Goal: Contribute content: Contribute content

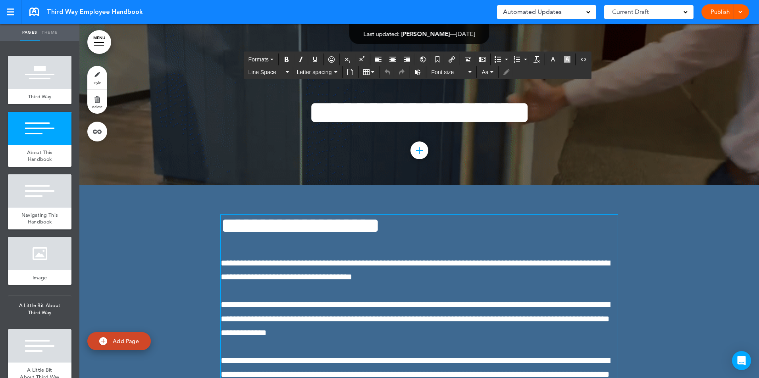
click at [558, 229] on h1 "**********" at bounding box center [419, 226] width 397 height 22
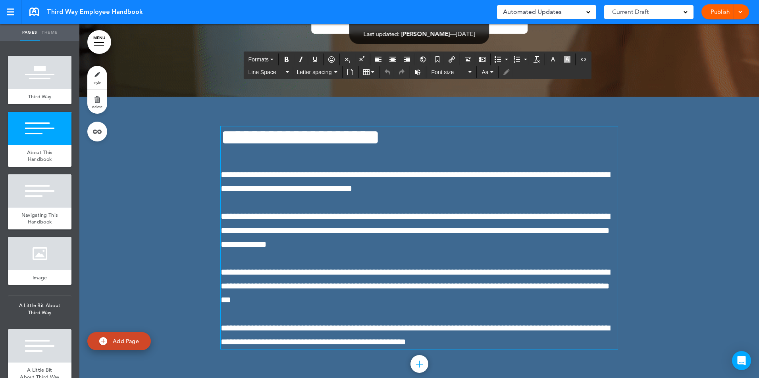
scroll to position [159, 0]
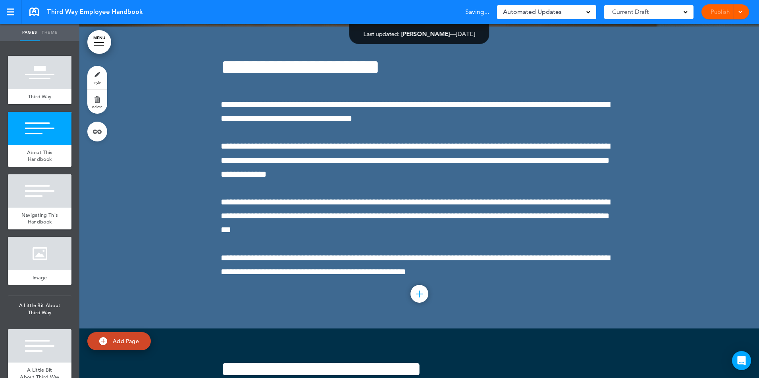
click at [137, 173] on div at bounding box center [418, 178] width 679 height 302
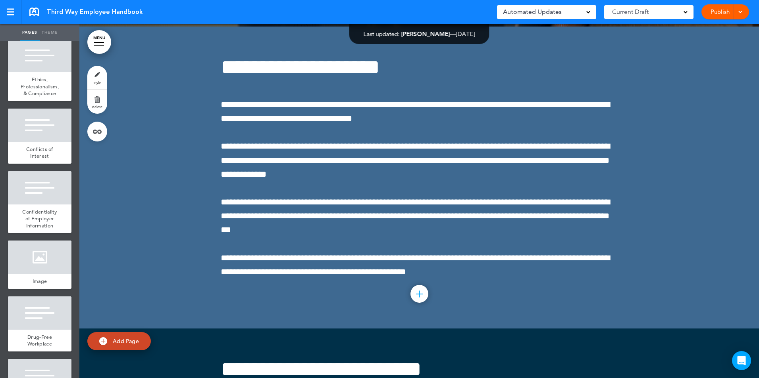
scroll to position [3491, 0]
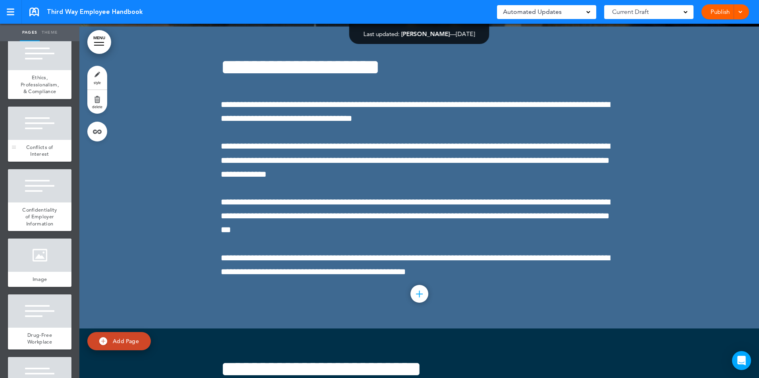
click at [38, 158] on span "Conflicts of Interest" at bounding box center [39, 151] width 27 height 14
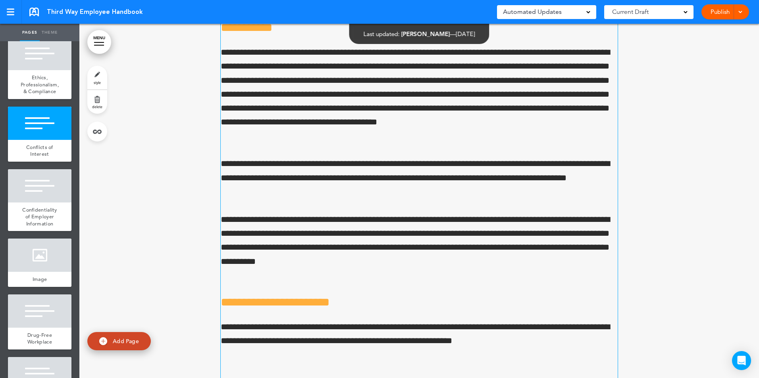
scroll to position [31339, 0]
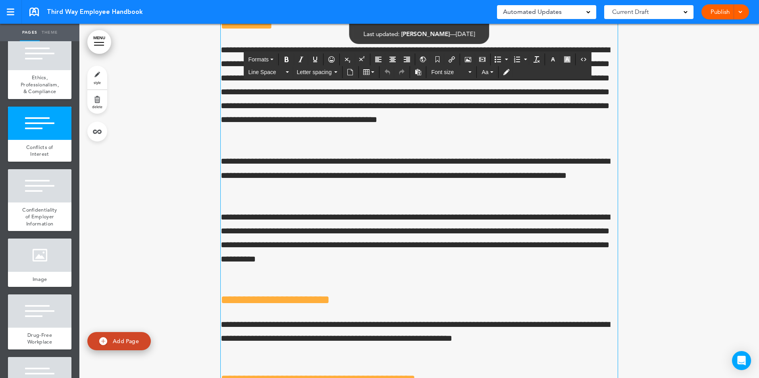
drag, startPoint x: 537, startPoint y: 121, endPoint x: 494, endPoint y: 120, distance: 42.9
click at [543, 137] on div "**********" at bounding box center [419, 371] width 397 height 3536
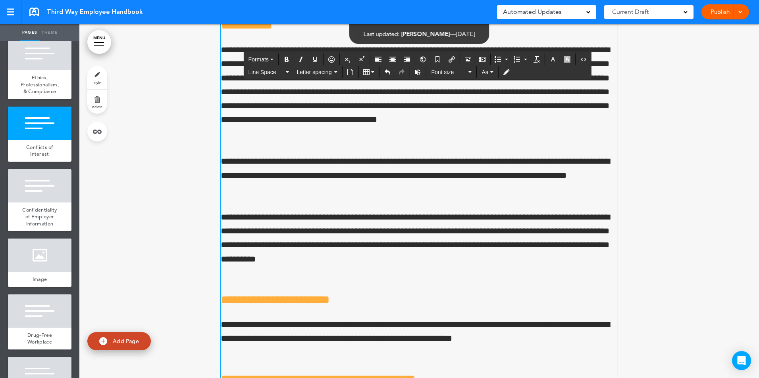
click at [720, 11] on div "Publish Publish Preview Draft" at bounding box center [725, 11] width 48 height 15
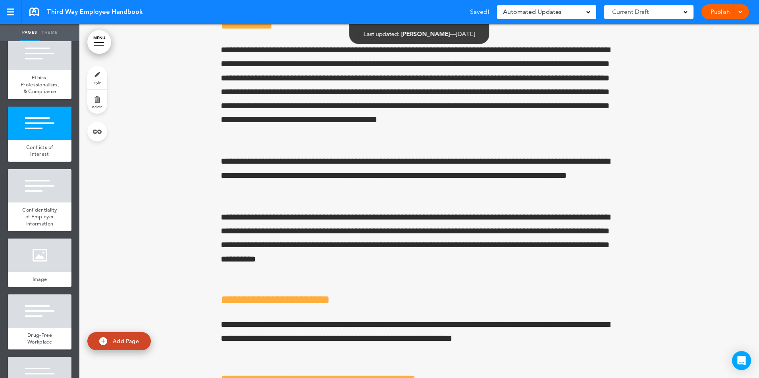
click at [738, 14] on div at bounding box center [739, 11] width 8 height 15
click at [697, 30] on span "Publish" at bounding box center [695, 29] width 18 height 7
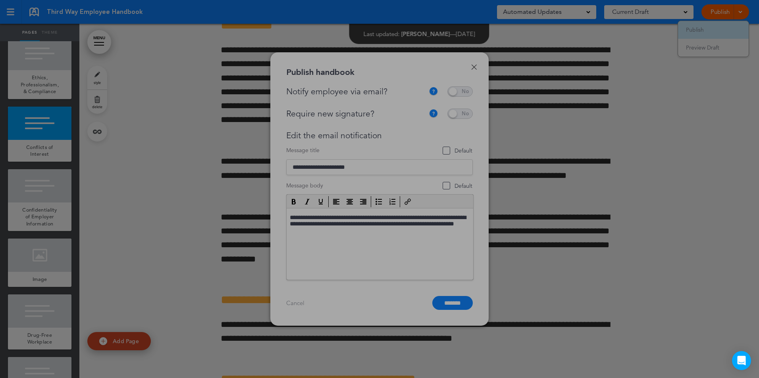
scroll to position [0, 0]
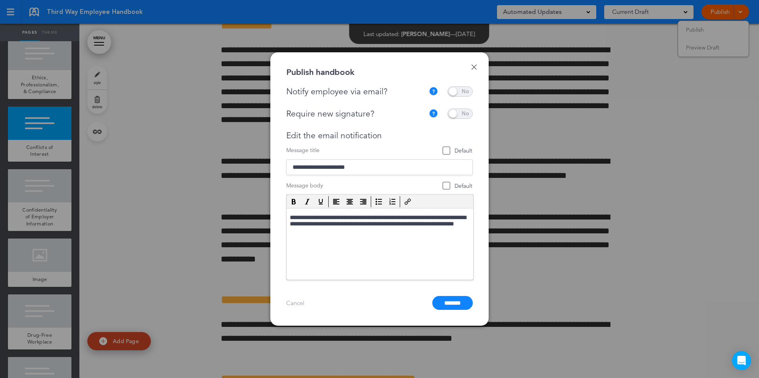
click at [459, 90] on span at bounding box center [459, 91] width 25 height 10
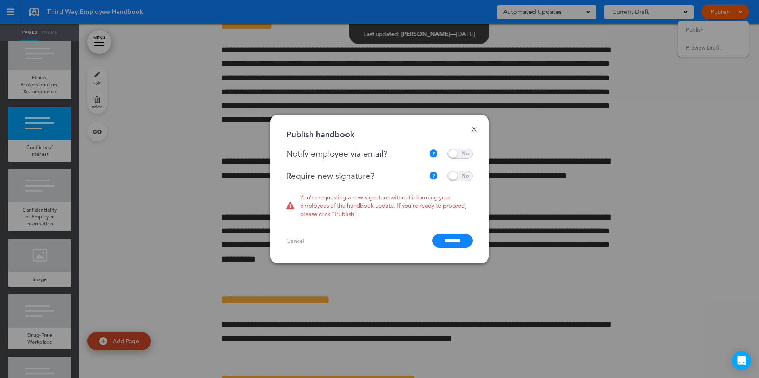
click at [457, 177] on span at bounding box center [459, 176] width 25 height 10
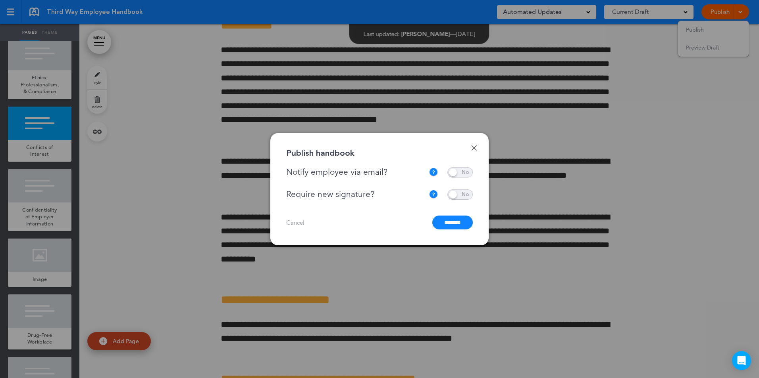
click at [451, 221] on input "*******" at bounding box center [452, 223] width 40 height 14
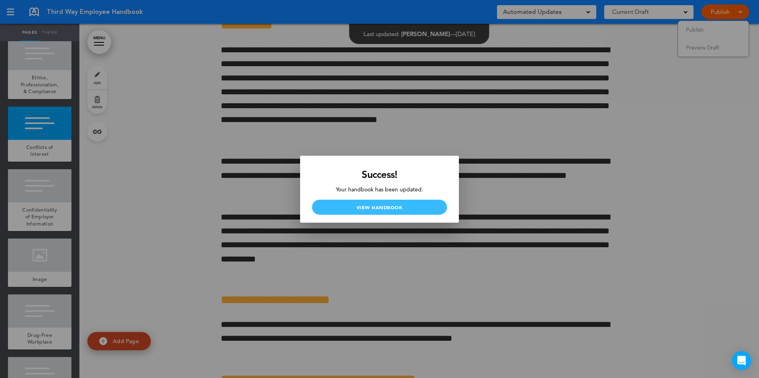
click at [391, 207] on link "View Handbook" at bounding box center [379, 207] width 135 height 15
click at [507, 177] on div at bounding box center [379, 189] width 759 height 378
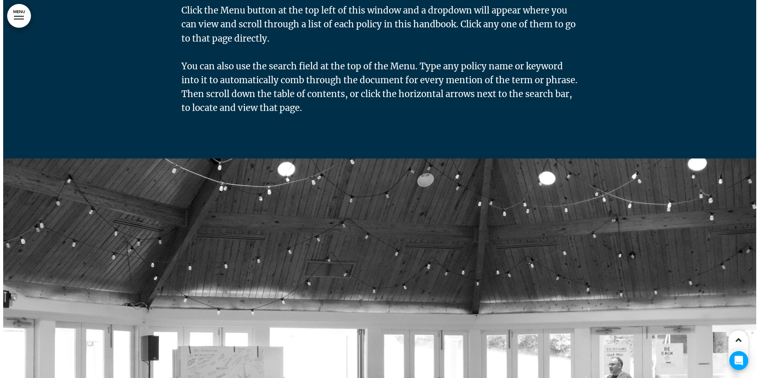
scroll to position [754, 0]
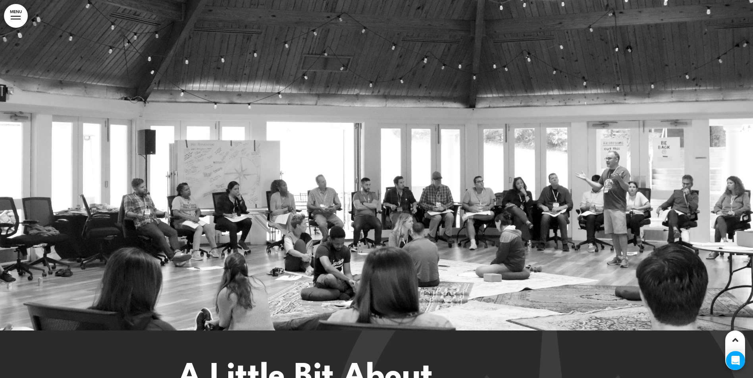
click at [23, 16] on link "MENU" at bounding box center [16, 16] width 24 height 24
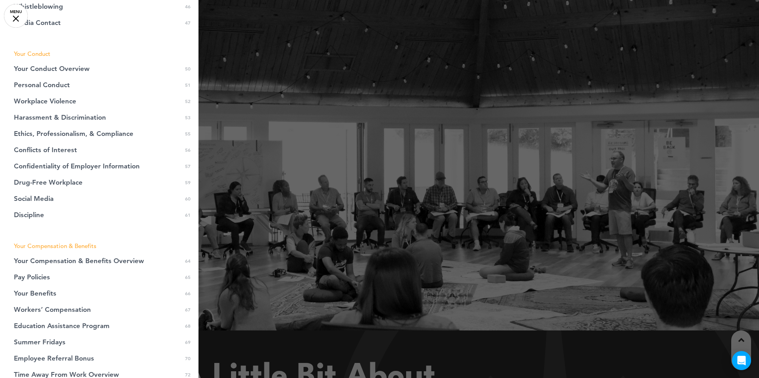
scroll to position [714, 0]
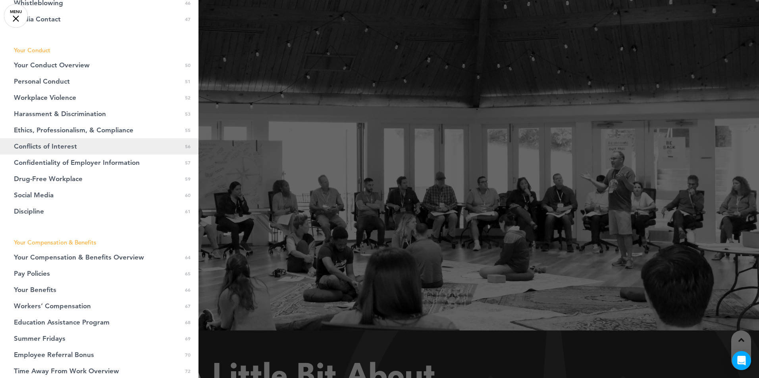
click at [61, 150] on span "Conflicts of Interest" at bounding box center [45, 146] width 63 height 7
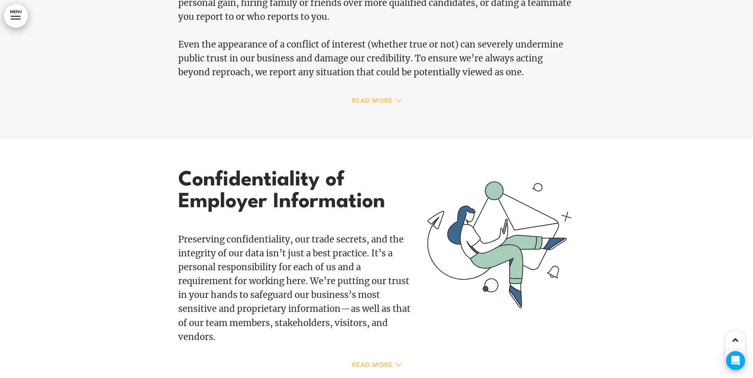
scroll to position [16915, 0]
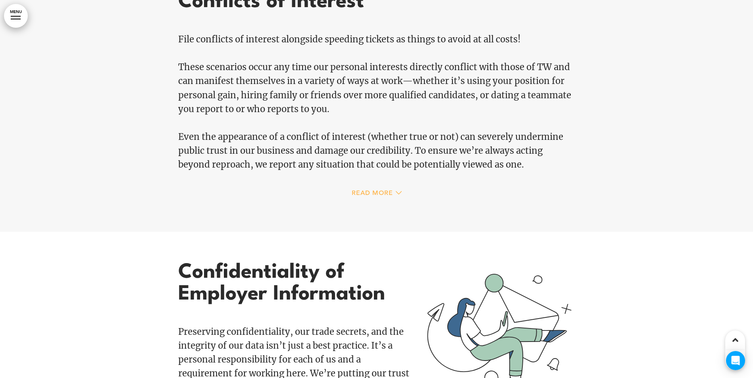
click at [373, 192] on span "Read More" at bounding box center [372, 193] width 41 height 6
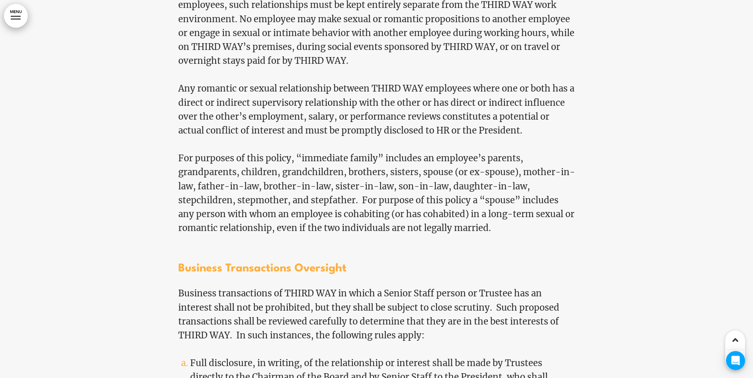
scroll to position [17828, 0]
